Goal: Task Accomplishment & Management: Use online tool/utility

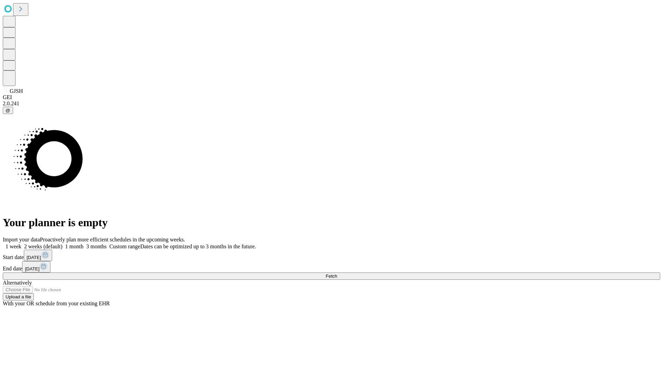
click at [337, 273] on span "Fetch" at bounding box center [331, 275] width 11 height 5
